Goal: Task Accomplishment & Management: Use online tool/utility

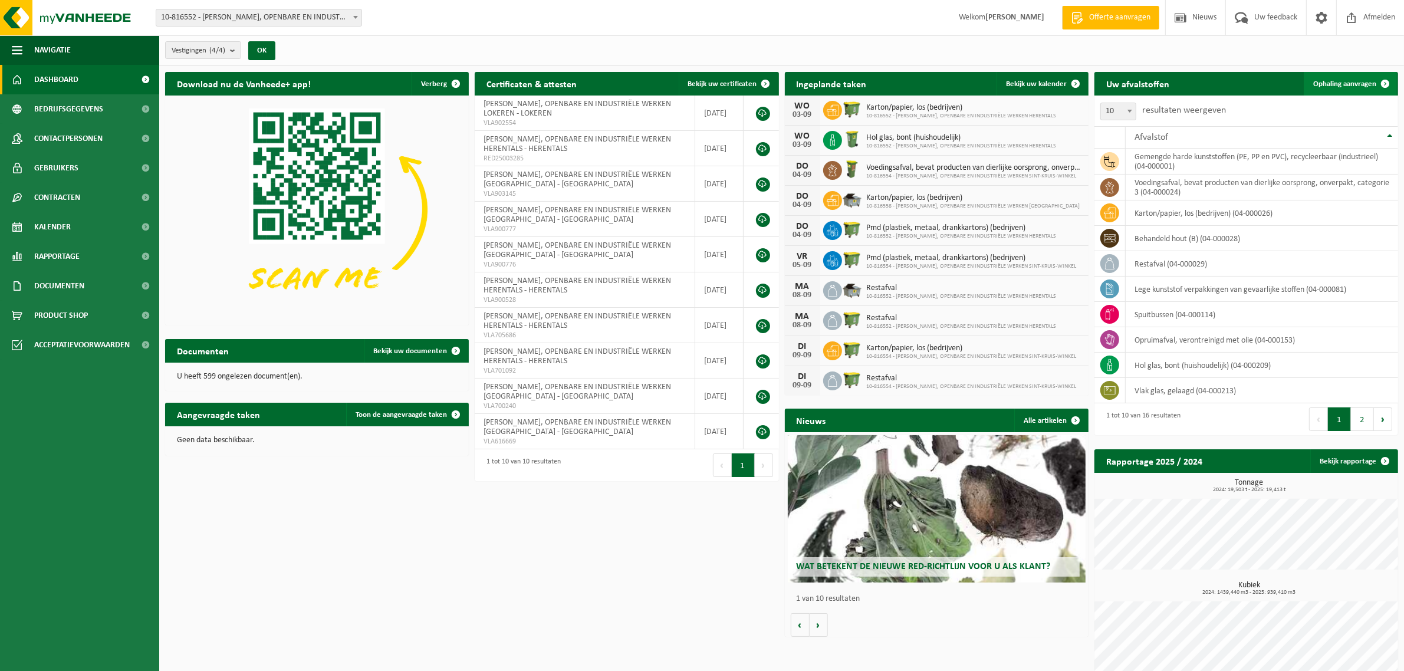
click at [1353, 80] on span "Ophaling aanvragen" at bounding box center [1344, 84] width 63 height 8
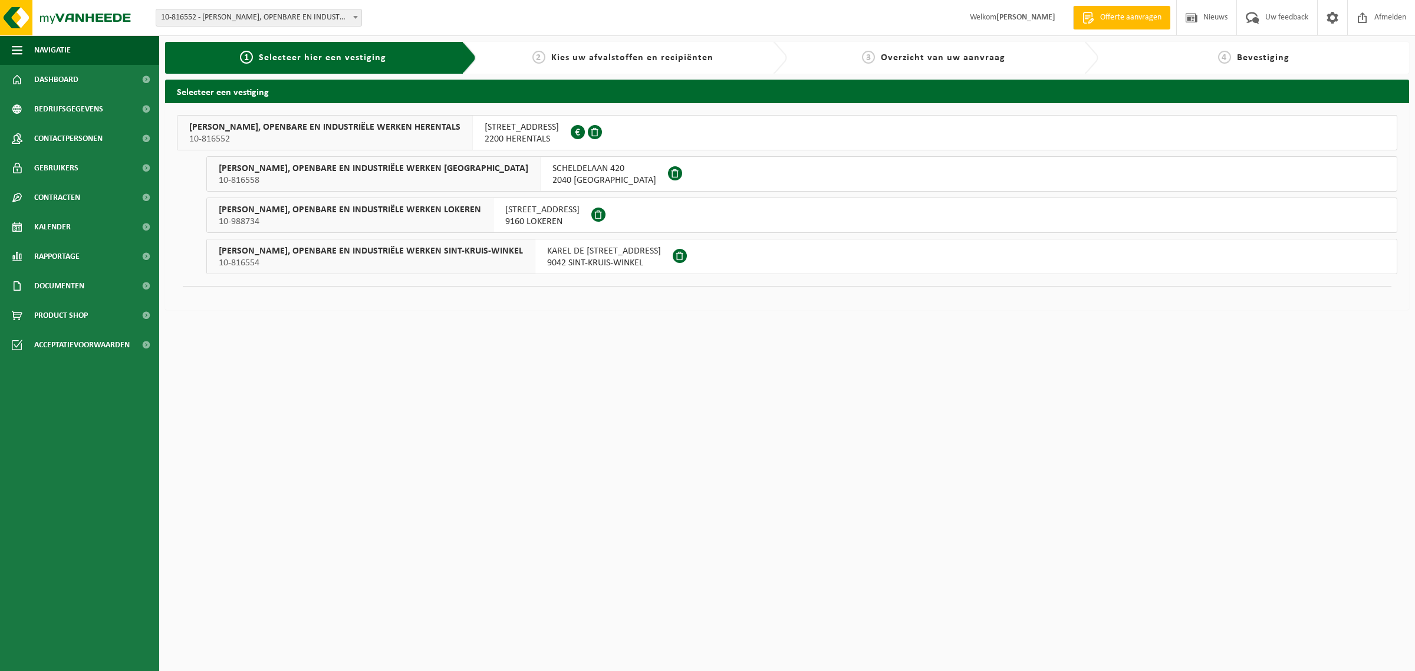
click at [435, 130] on span "[PERSON_NAME], OPENBARE EN INDUSTRIËLE WERKEN HERENTALS" at bounding box center [324, 127] width 271 height 12
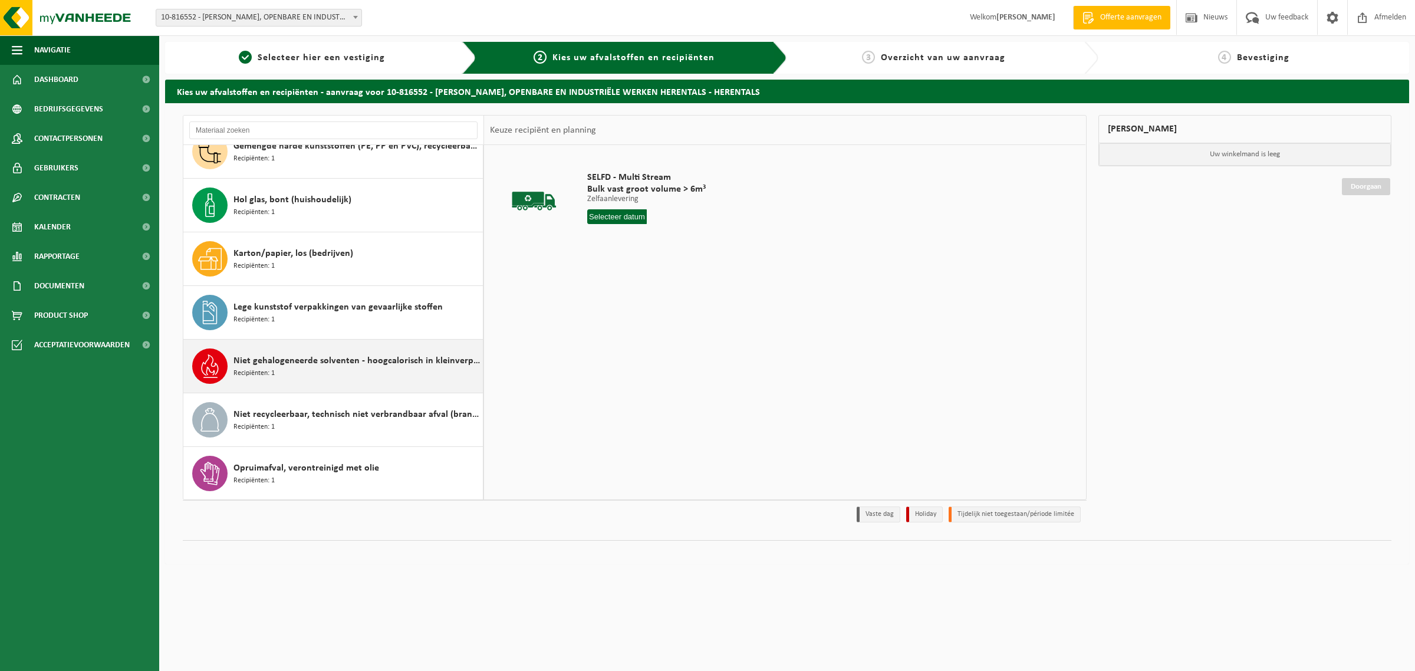
scroll to position [147, 0]
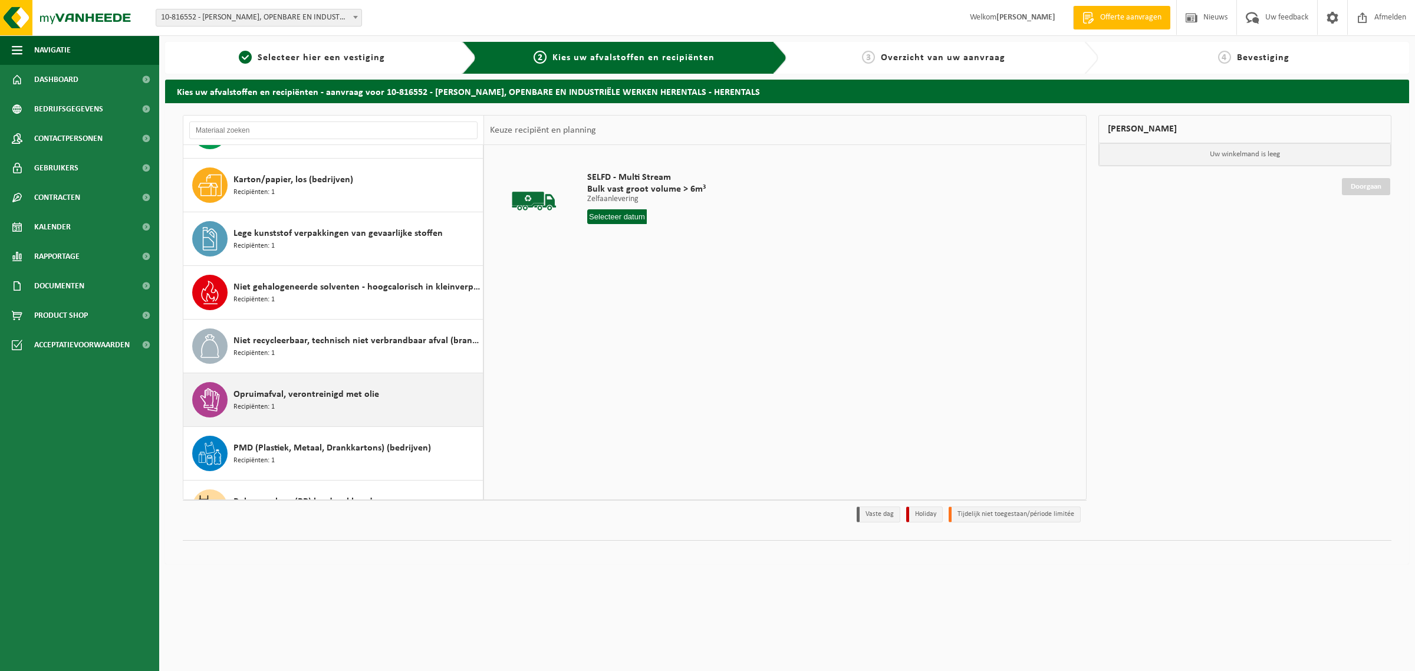
click at [368, 396] on span "Opruimafval, verontreinigd met olie" at bounding box center [306, 394] width 146 height 14
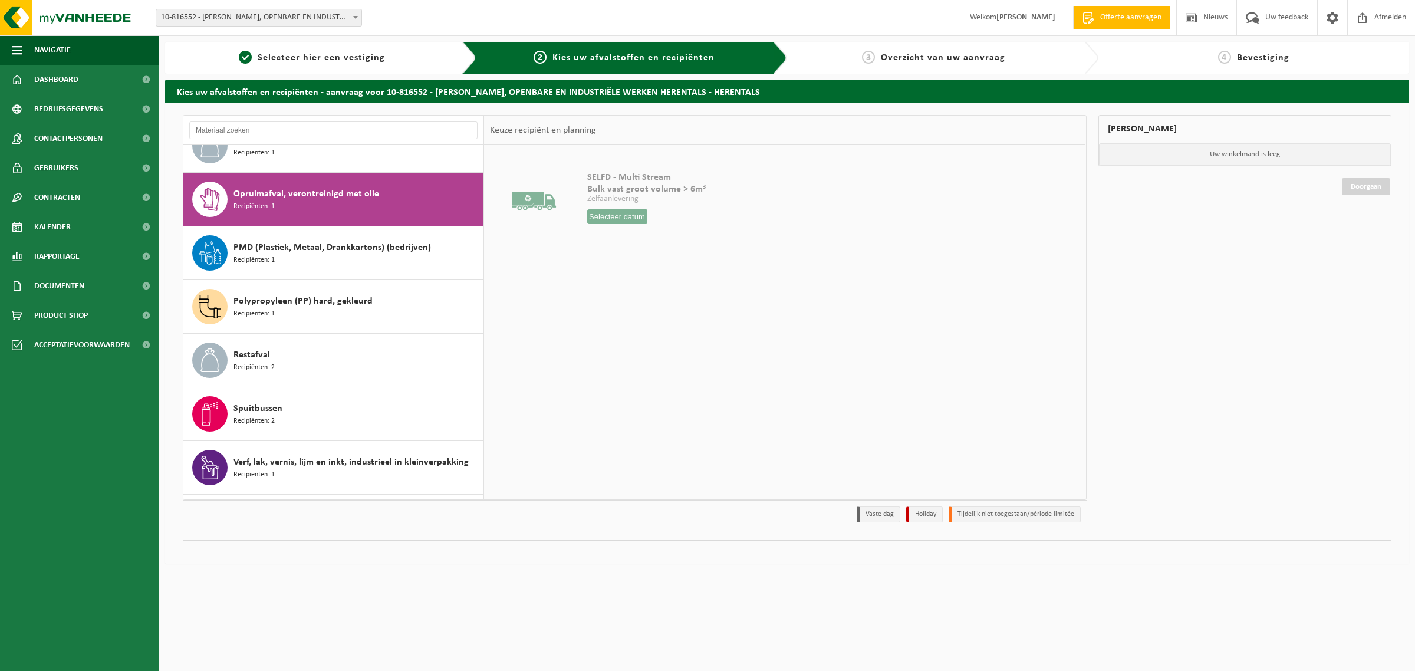
scroll to position [376, 0]
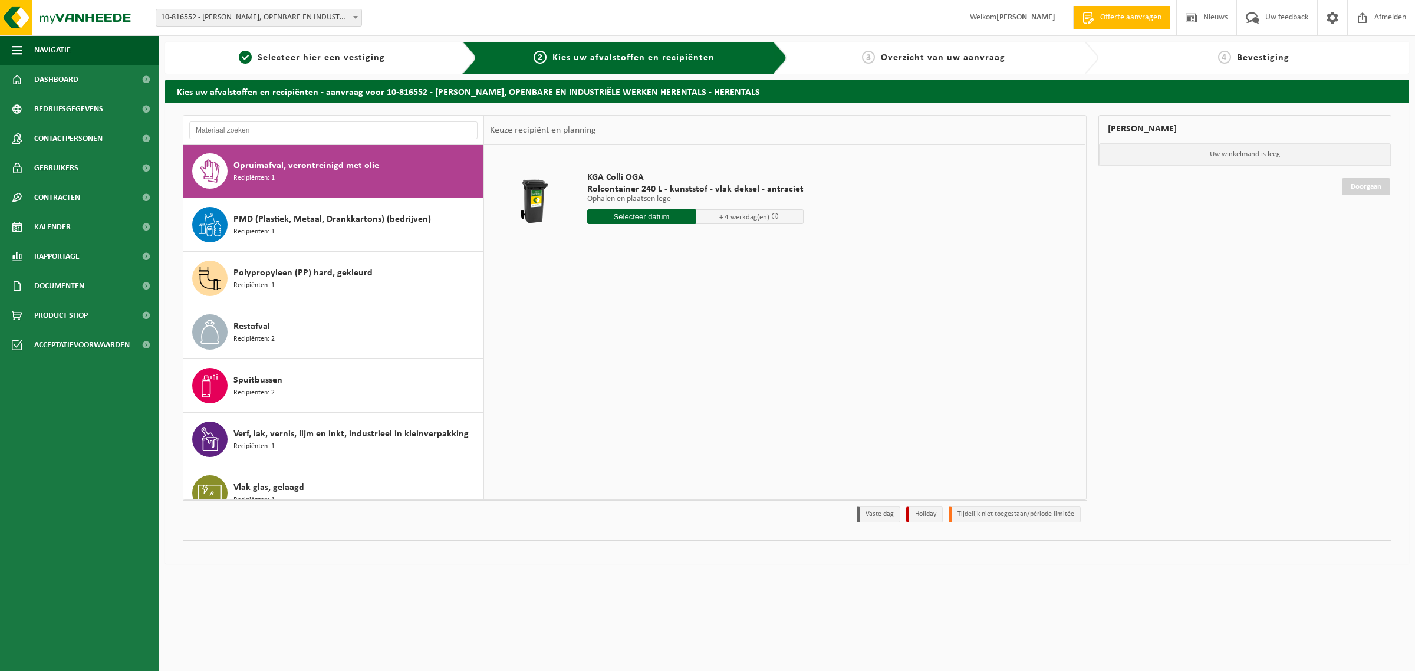
click at [649, 217] on input "text" at bounding box center [641, 216] width 108 height 15
click at [684, 287] on div "5" at bounding box center [681, 284] width 21 height 19
type input "Van 2025-09-05"
click at [634, 289] on button "In winkelmand" at bounding box center [620, 283] width 65 height 19
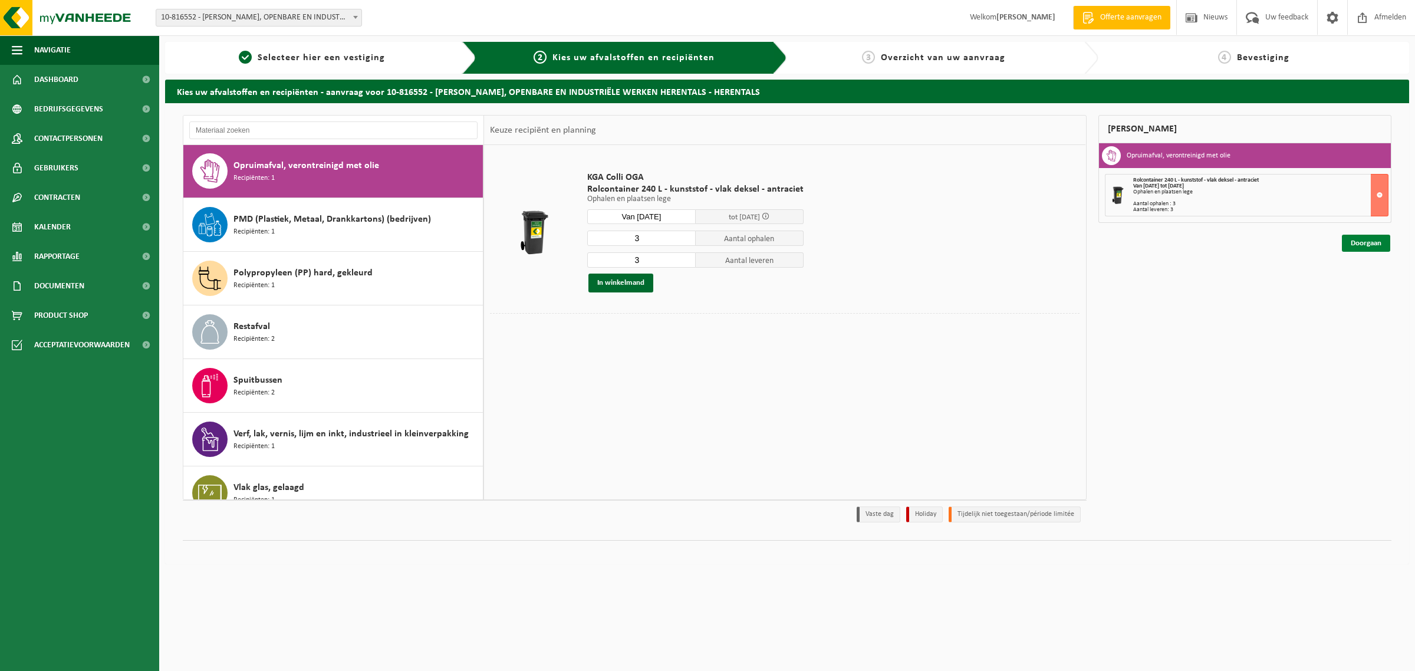
click at [1353, 245] on link "Doorgaan" at bounding box center [1366, 243] width 48 height 17
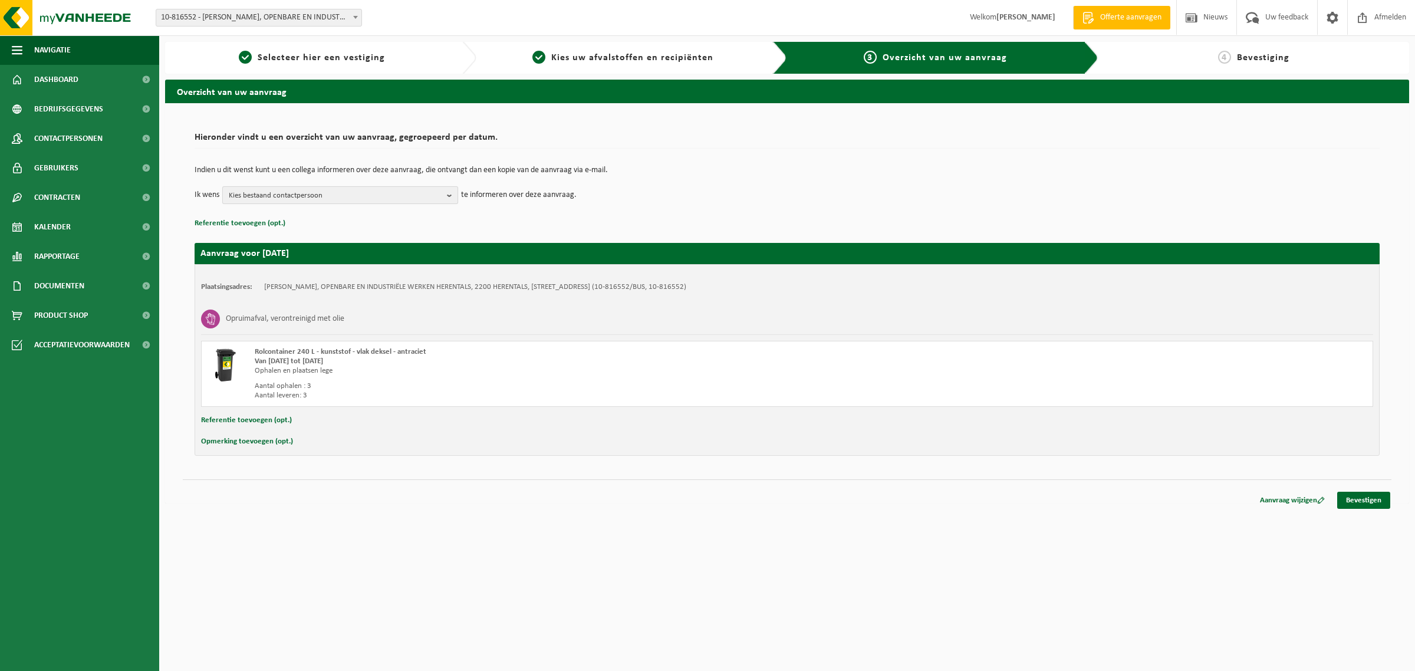
click at [401, 197] on span "Kies bestaand contactpersoon" at bounding box center [335, 196] width 213 height 18
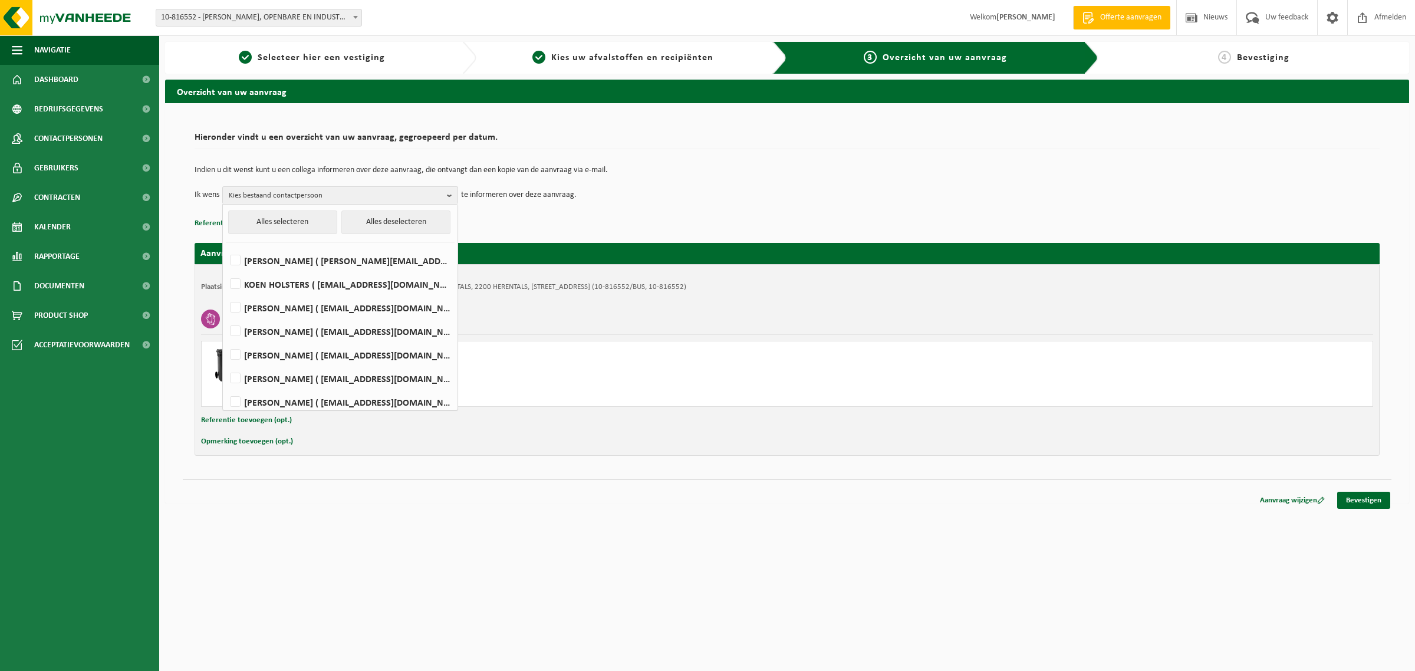
click at [706, 195] on td "Ik wens Kies bestaand contactpersoon Alles selecteren Alles deselecteren WERNER…" at bounding box center [787, 195] width 1185 height 18
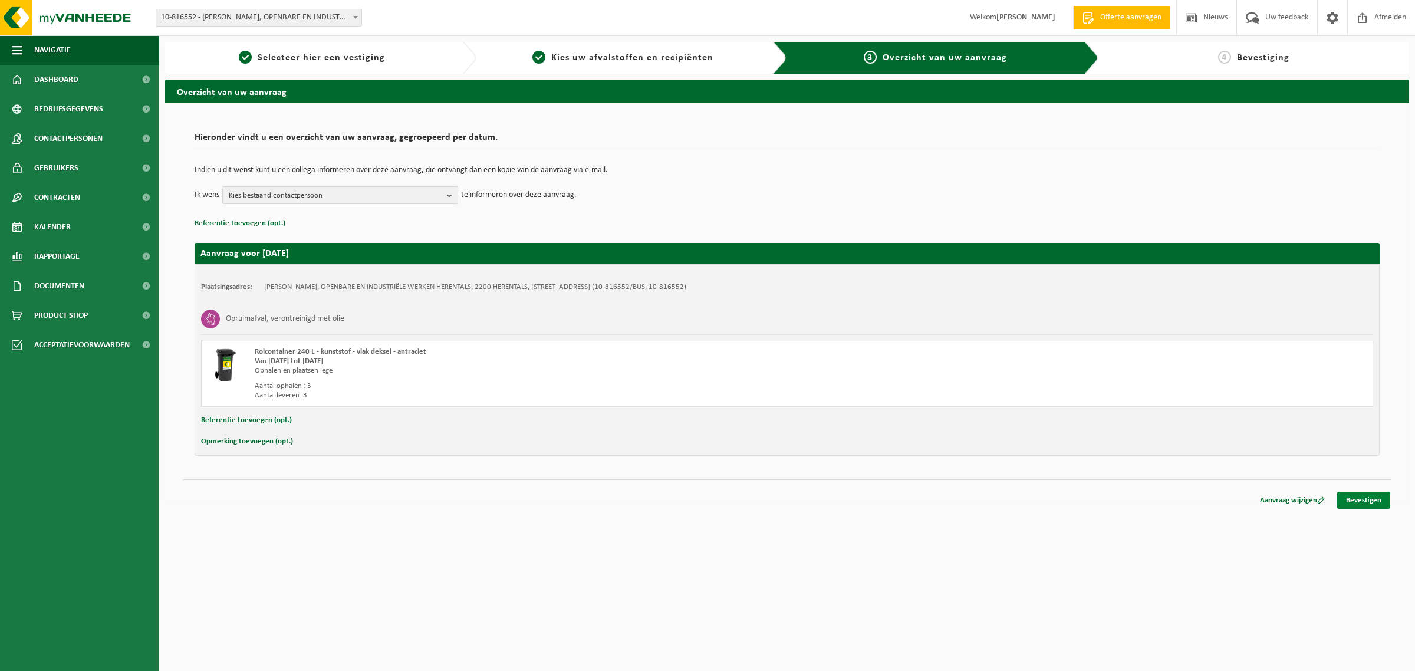
click at [1355, 505] on link "Bevestigen" at bounding box center [1363, 500] width 53 height 17
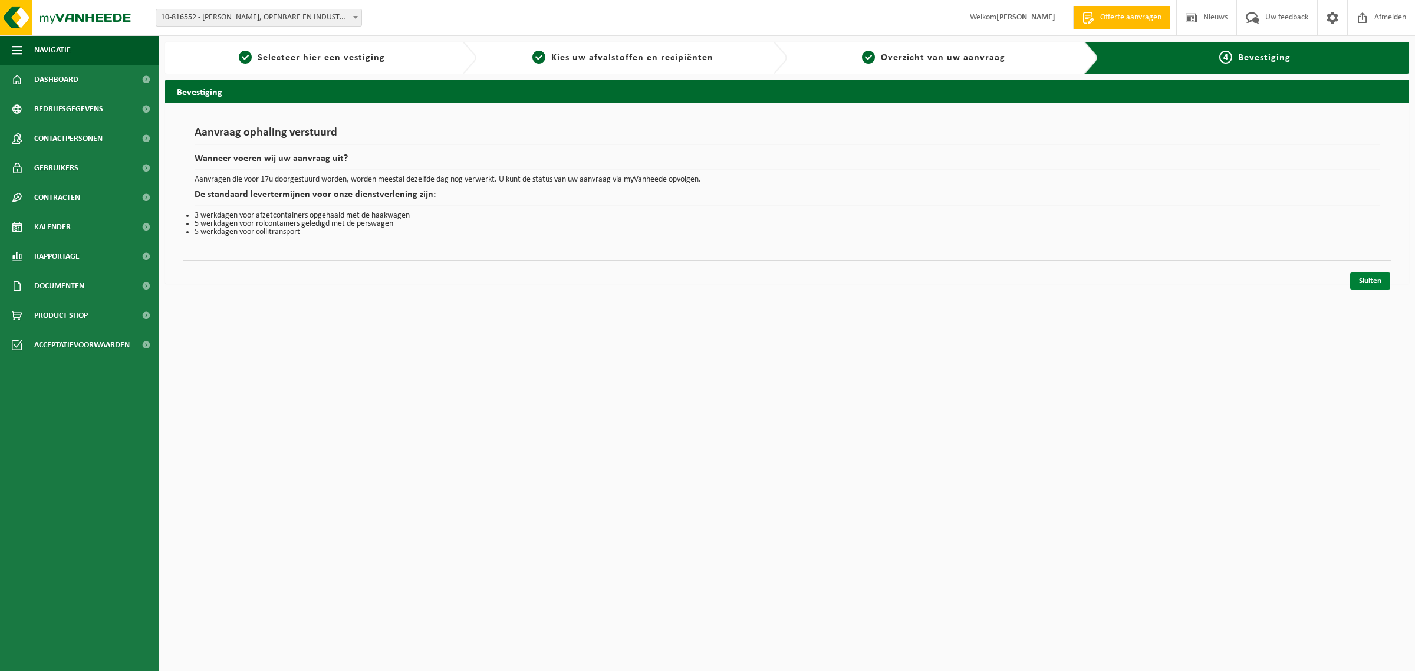
click at [1366, 282] on link "Sluiten" at bounding box center [1370, 280] width 40 height 17
